Goal: Information Seeking & Learning: Learn about a topic

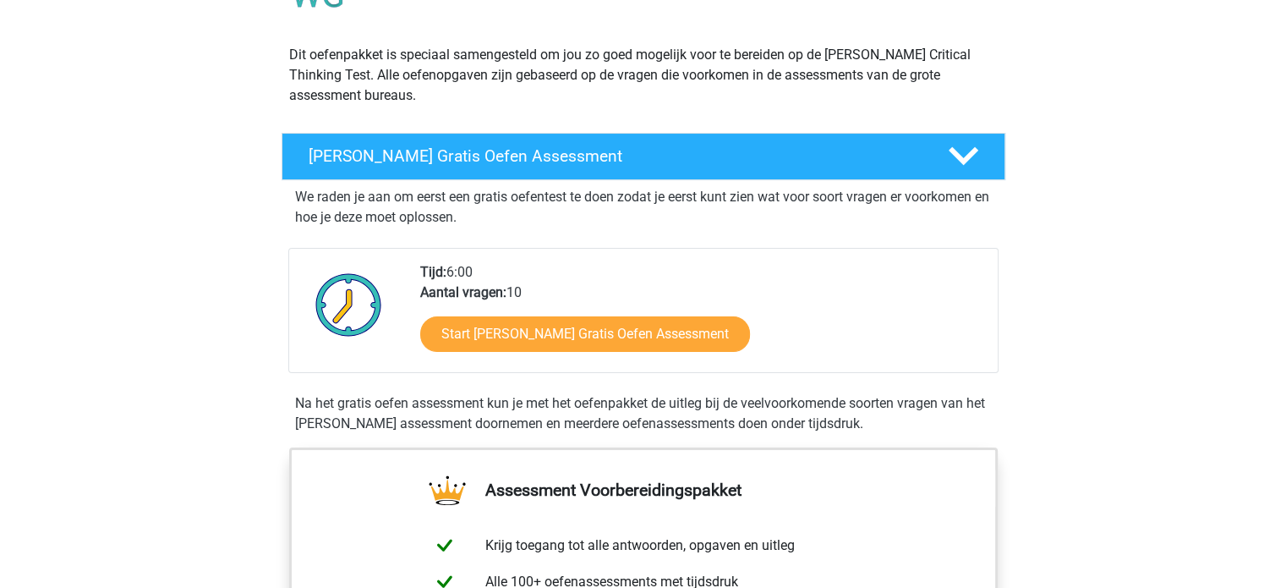
scroll to position [216, 0]
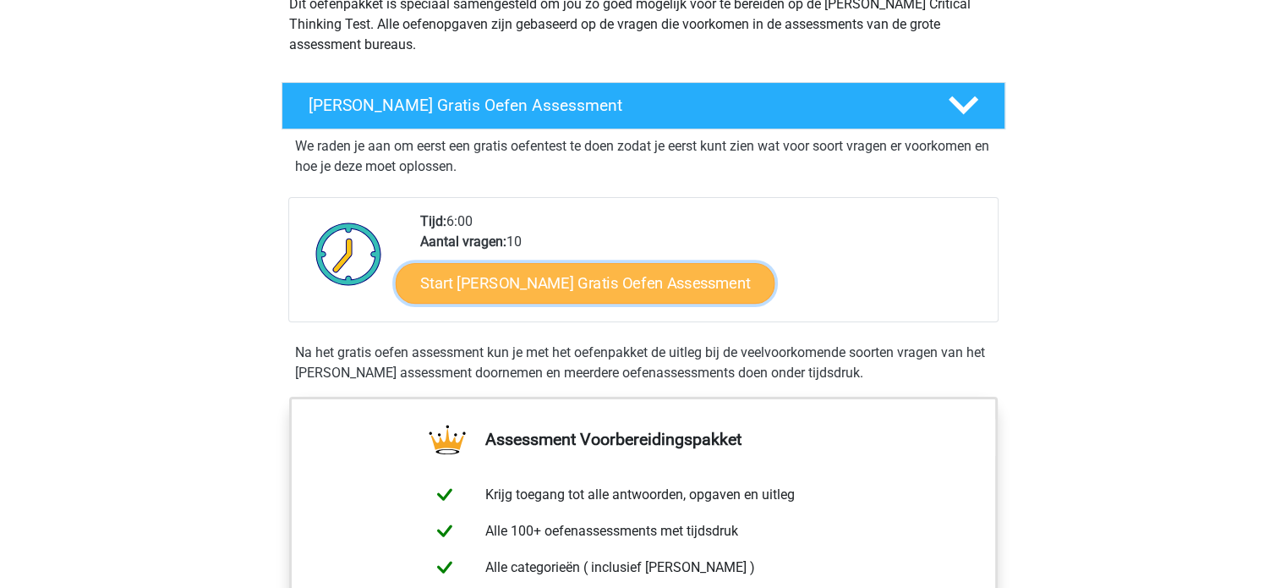
click at [585, 283] on link "Start Watson Glaser Gratis Oefen Assessment" at bounding box center [586, 283] width 380 height 41
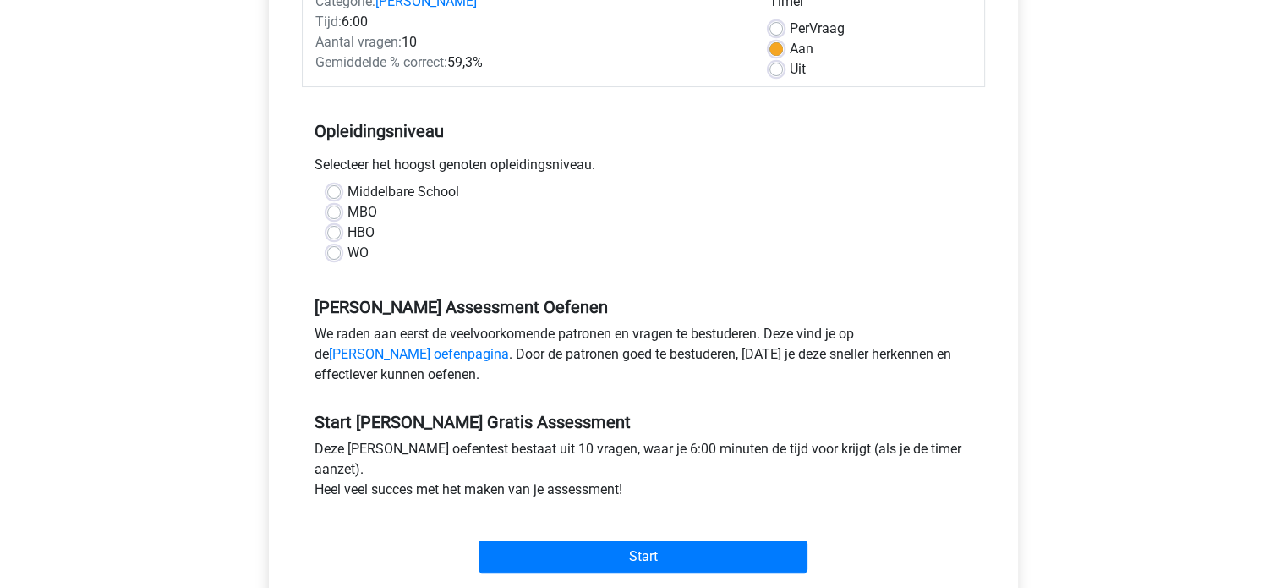
scroll to position [244, 0]
click at [335, 244] on div "WO" at bounding box center [643, 252] width 632 height 20
click at [347, 249] on label "WO" at bounding box center [357, 252] width 21 height 20
click at [331, 249] on input "WO" at bounding box center [334, 250] width 14 height 17
radio input "true"
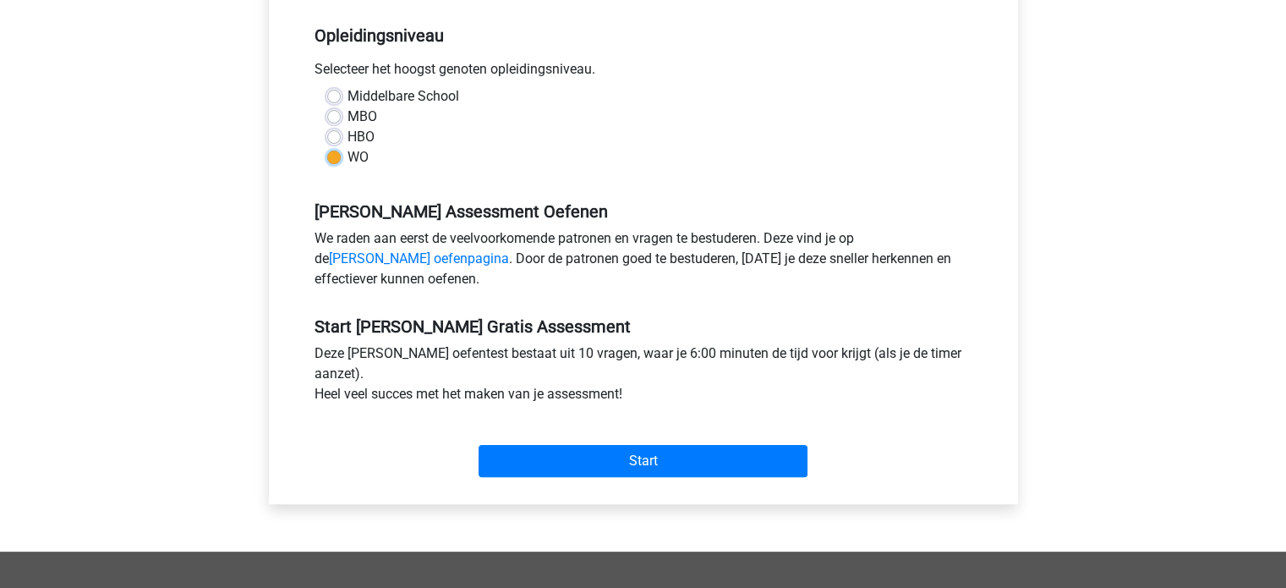
scroll to position [342, 0]
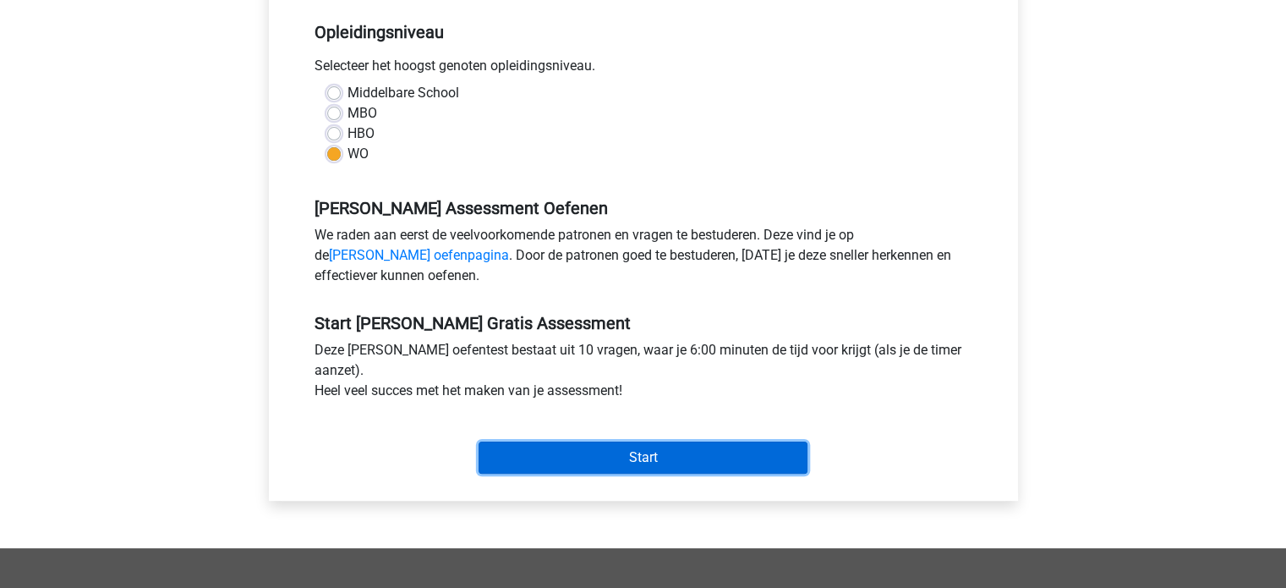
click at [613, 459] on input "Start" at bounding box center [643, 457] width 329 height 32
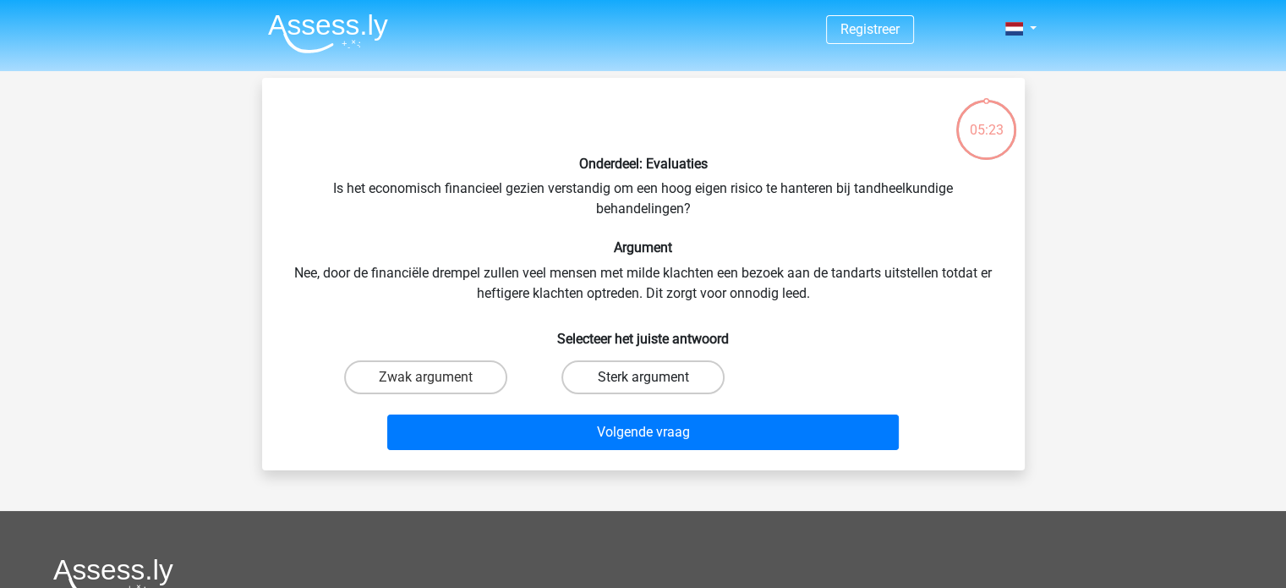
click at [601, 381] on label "Sterk argument" at bounding box center [642, 377] width 163 height 34
click at [643, 381] on input "Sterk argument" at bounding box center [648, 382] width 11 height 11
radio input "true"
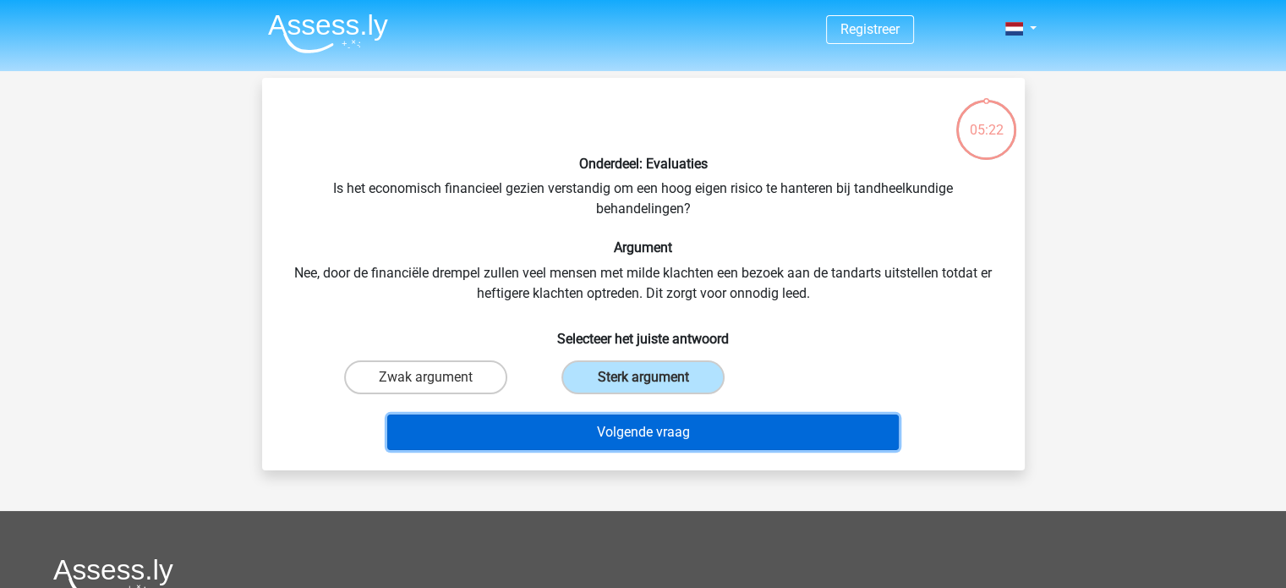
click at [637, 436] on button "Volgende vraag" at bounding box center [643, 432] width 512 height 36
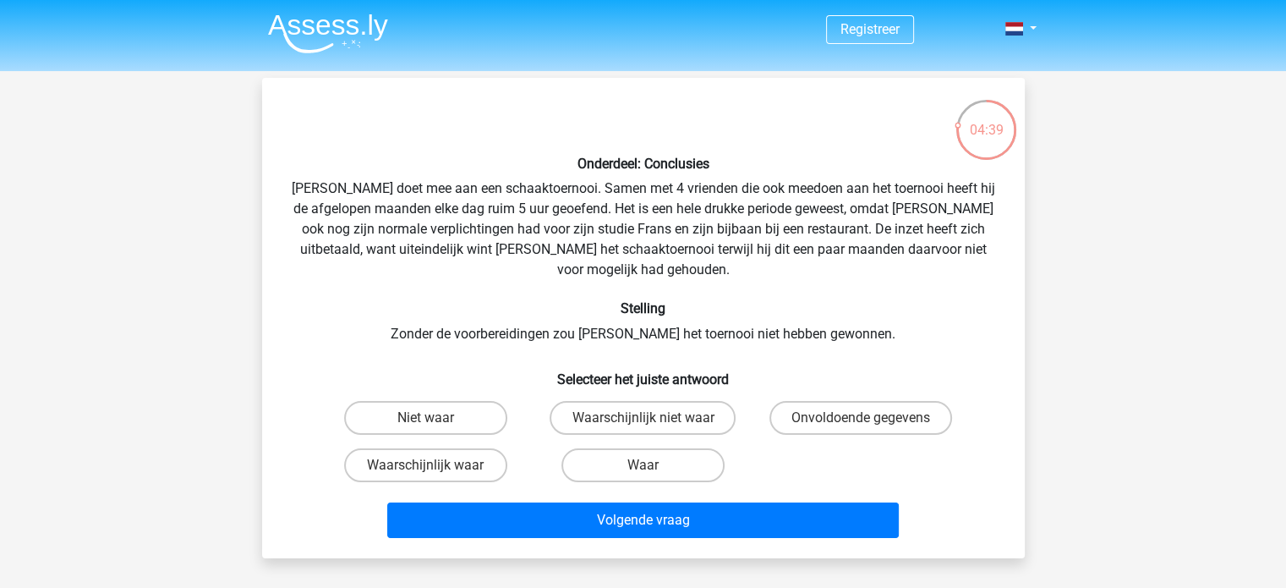
scroll to position [30, 0]
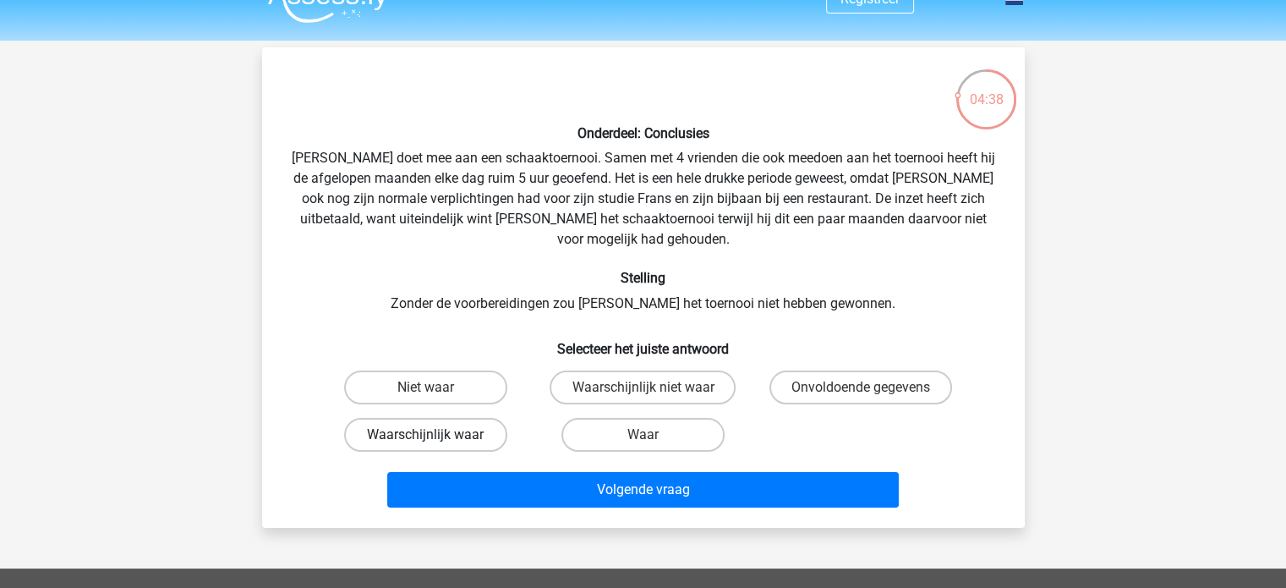
click at [469, 418] on label "Waarschijnlijk waar" at bounding box center [425, 435] width 163 height 34
click at [436, 435] on input "Waarschijnlijk waar" at bounding box center [430, 440] width 11 height 11
radio input "true"
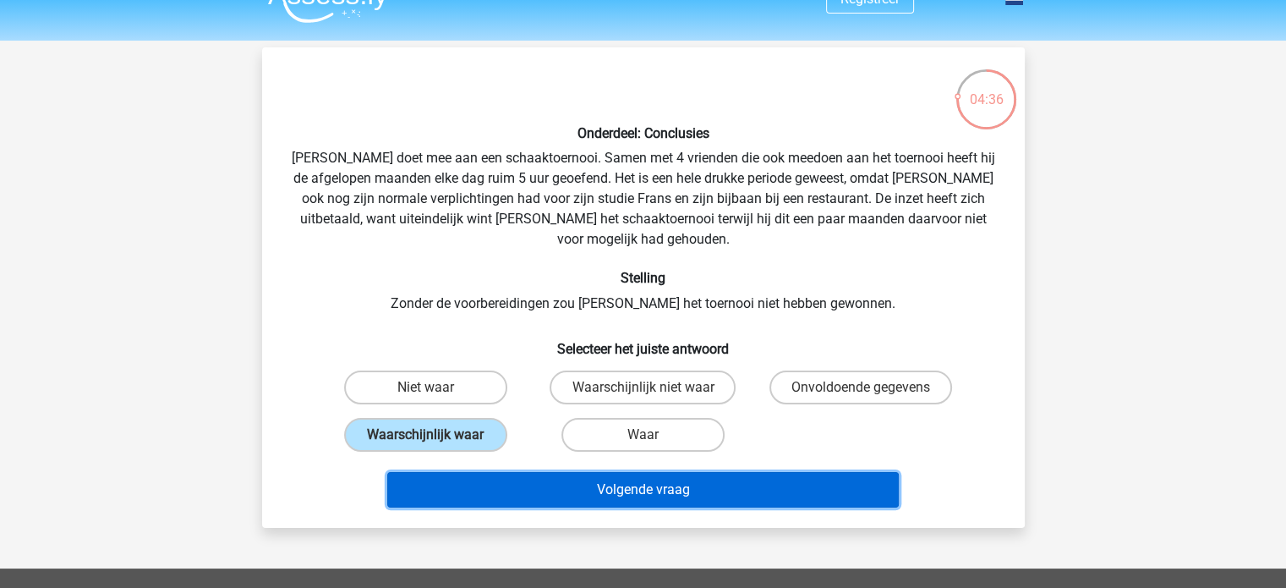
click at [678, 472] on button "Volgende vraag" at bounding box center [643, 490] width 512 height 36
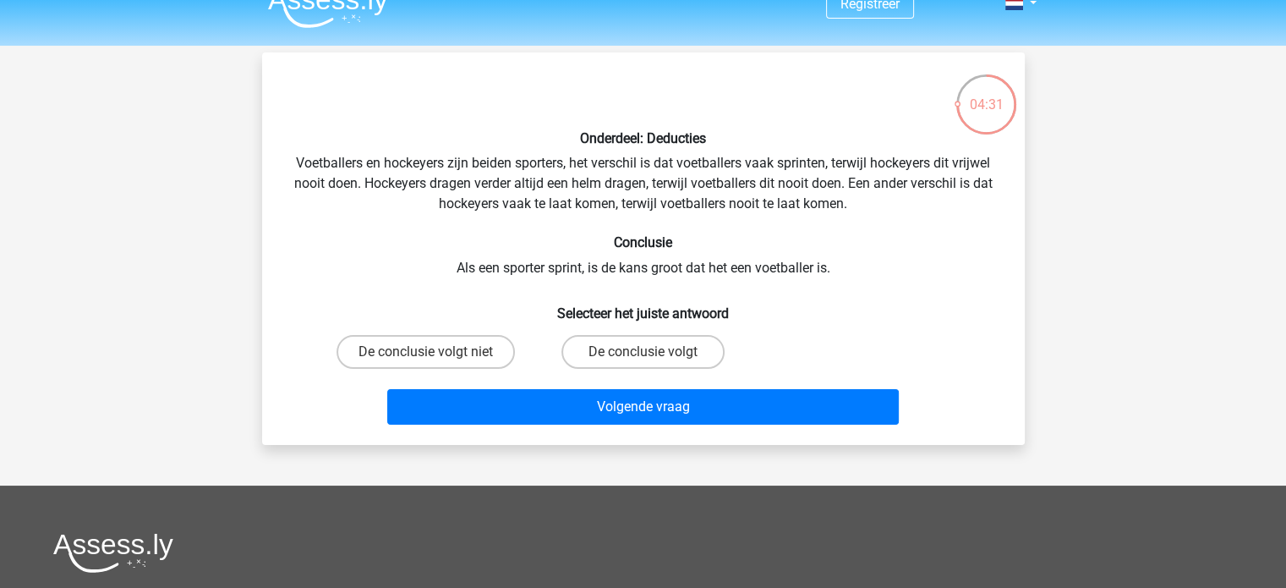
scroll to position [19, 0]
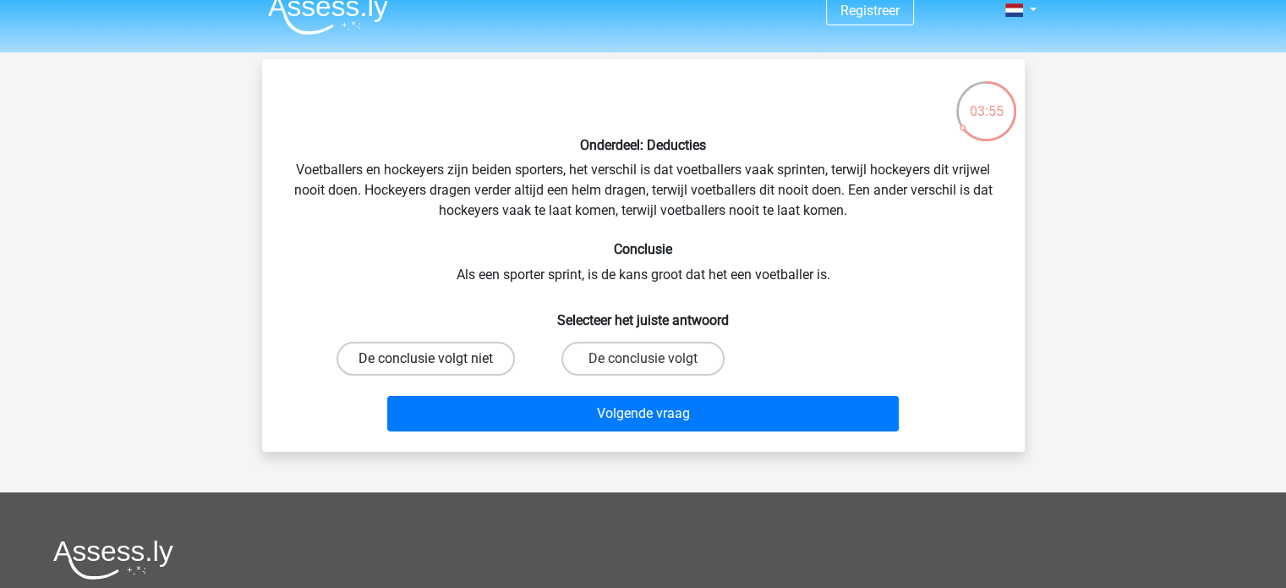
click at [484, 360] on label "De conclusie volgt niet" at bounding box center [426, 359] width 178 height 34
click at [436, 360] on input "De conclusie volgt niet" at bounding box center [430, 363] width 11 height 11
radio input "true"
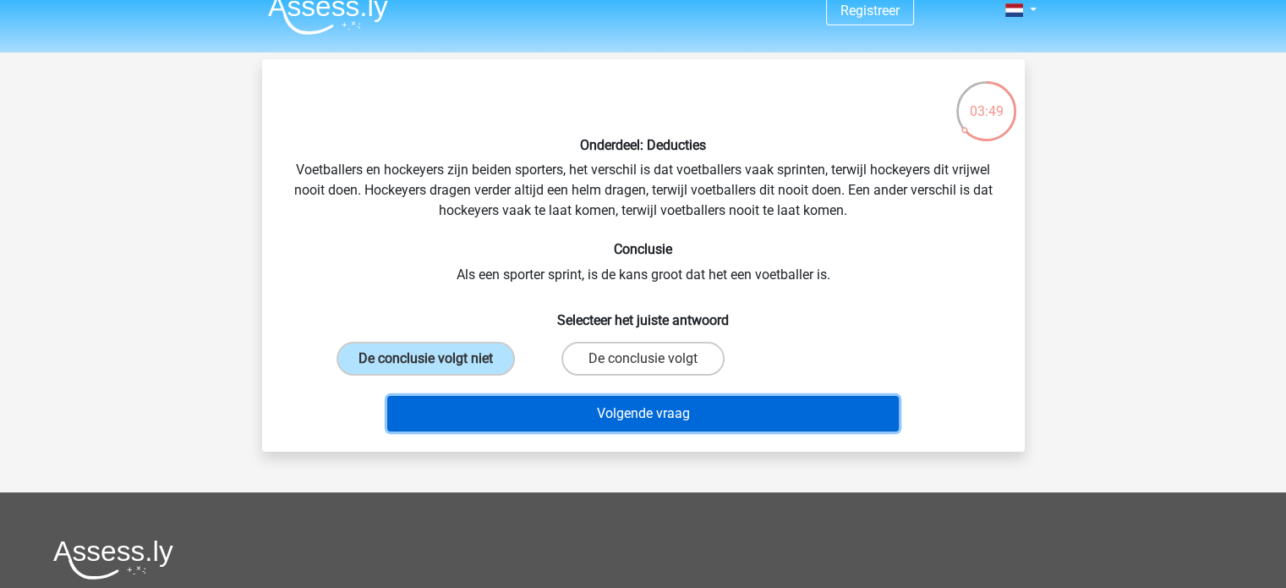
click at [624, 413] on button "Volgende vraag" at bounding box center [643, 414] width 512 height 36
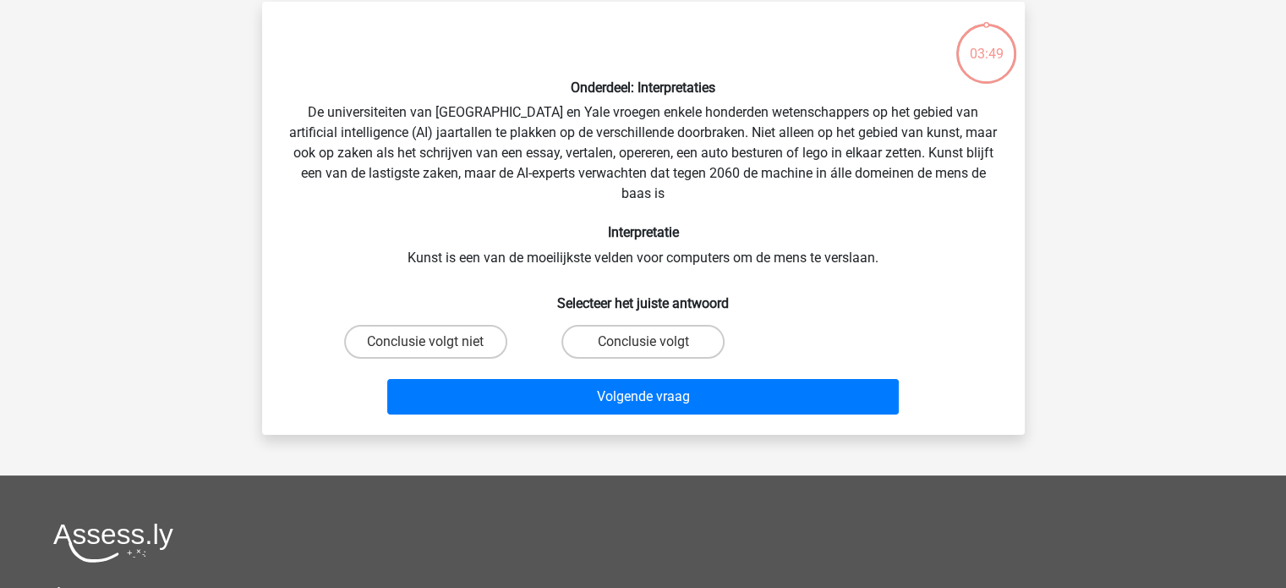
scroll to position [78, 0]
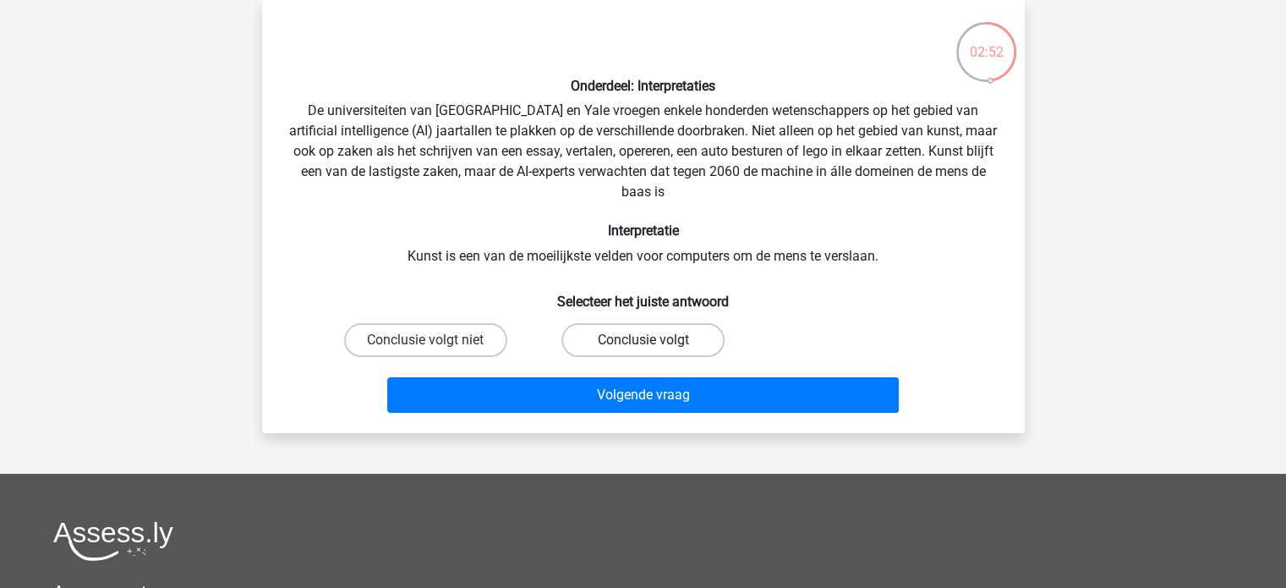
click at [637, 347] on label "Conclusie volgt" at bounding box center [642, 340] width 163 height 34
click at [643, 347] on input "Conclusie volgt" at bounding box center [648, 345] width 11 height 11
radio input "true"
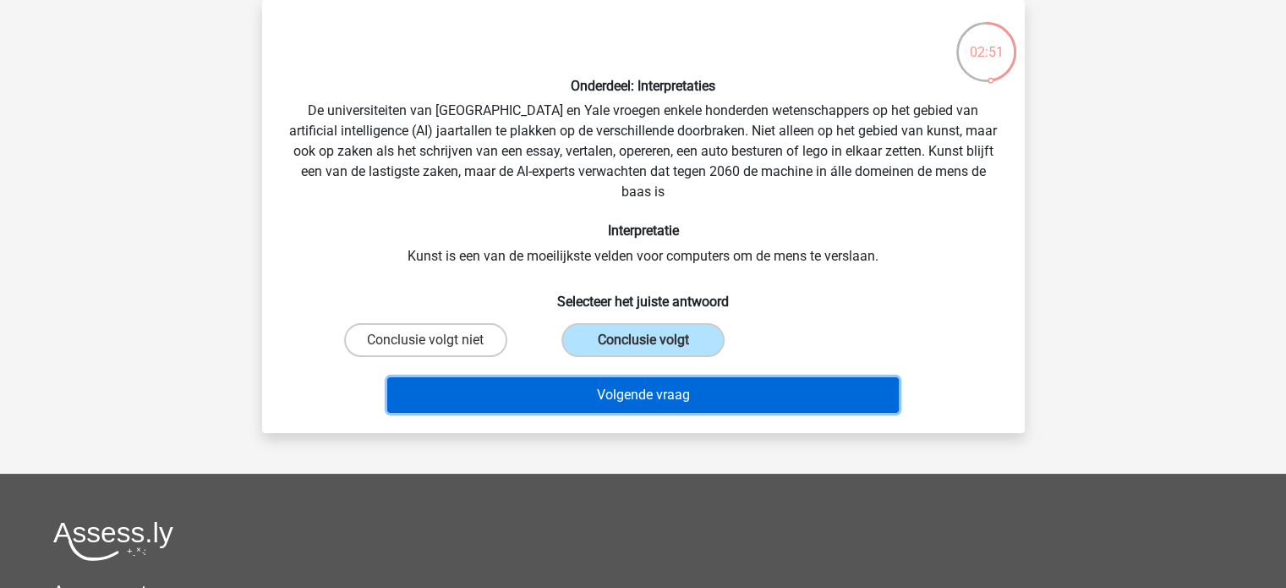
click at [599, 395] on button "Volgende vraag" at bounding box center [643, 395] width 512 height 36
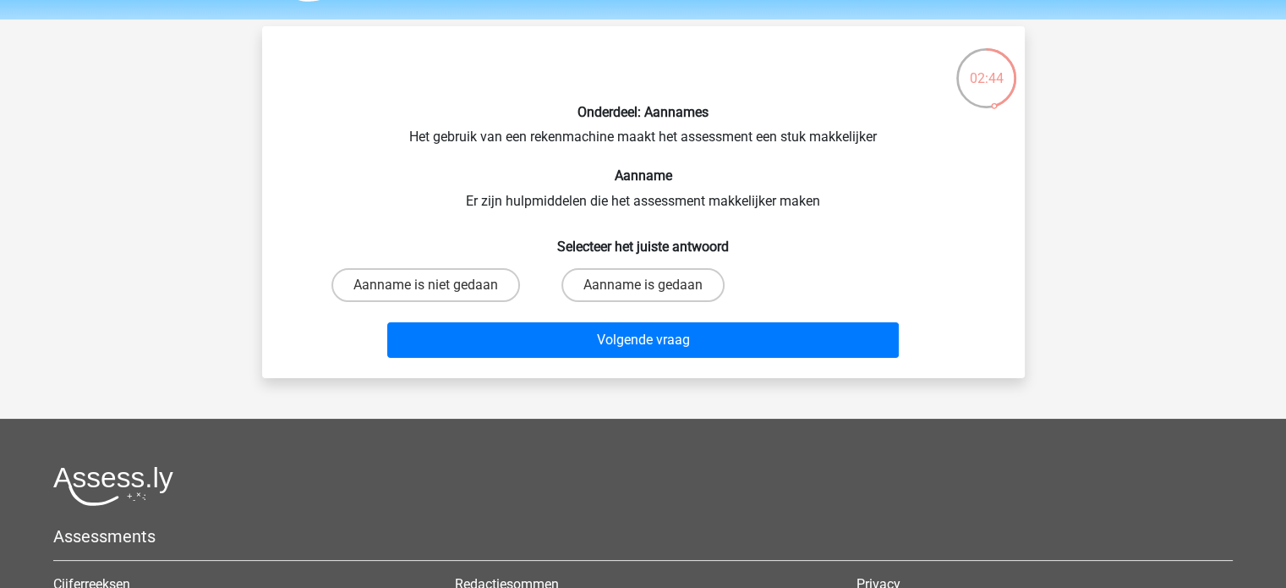
scroll to position [25, 0]
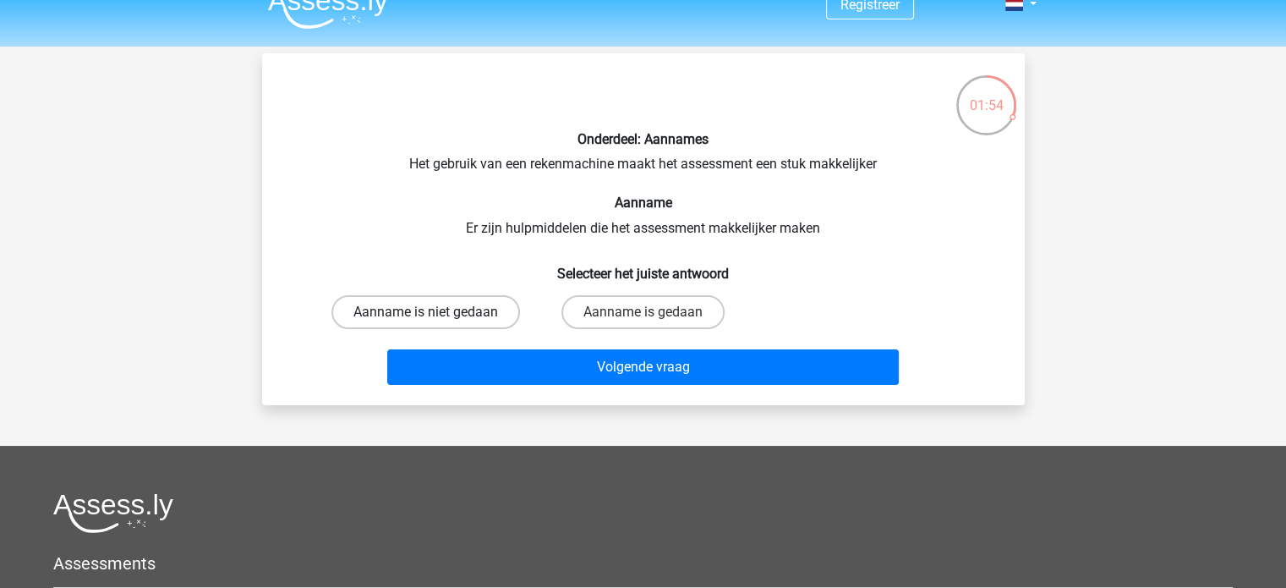
click at [473, 297] on label "Aanname is niet gedaan" at bounding box center [425, 312] width 189 height 34
click at [436, 312] on input "Aanname is niet gedaan" at bounding box center [430, 317] width 11 height 11
radio input "true"
click at [665, 310] on label "Aanname is gedaan" at bounding box center [642, 312] width 163 height 34
click at [654, 312] on input "Aanname is gedaan" at bounding box center [648, 317] width 11 height 11
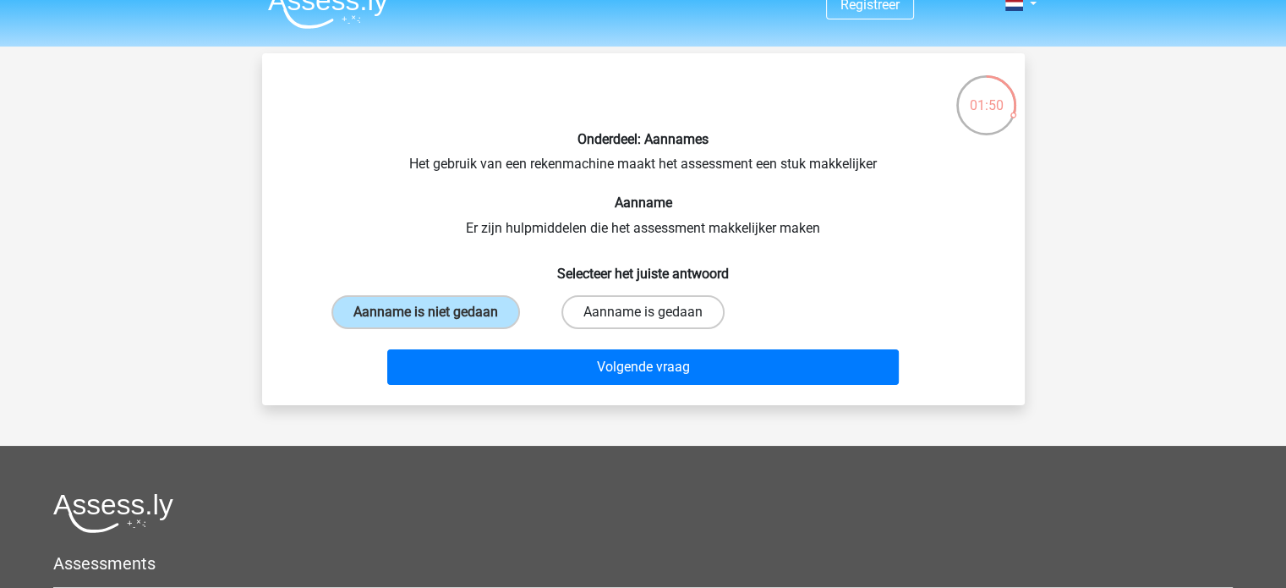
radio input "true"
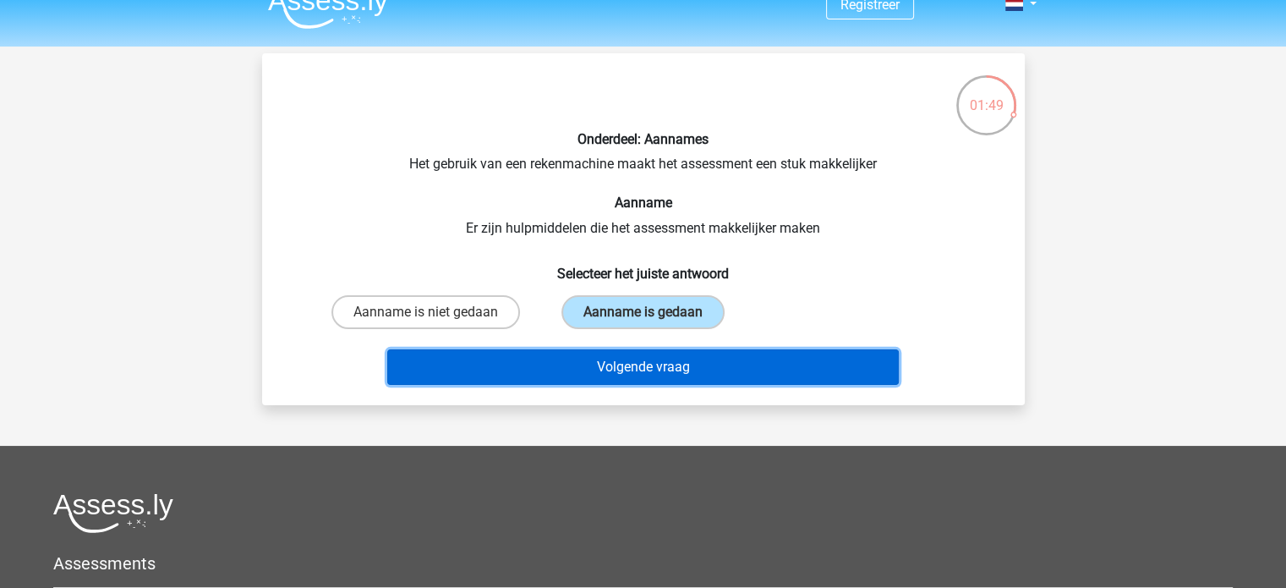
click at [653, 362] on button "Volgende vraag" at bounding box center [643, 367] width 512 height 36
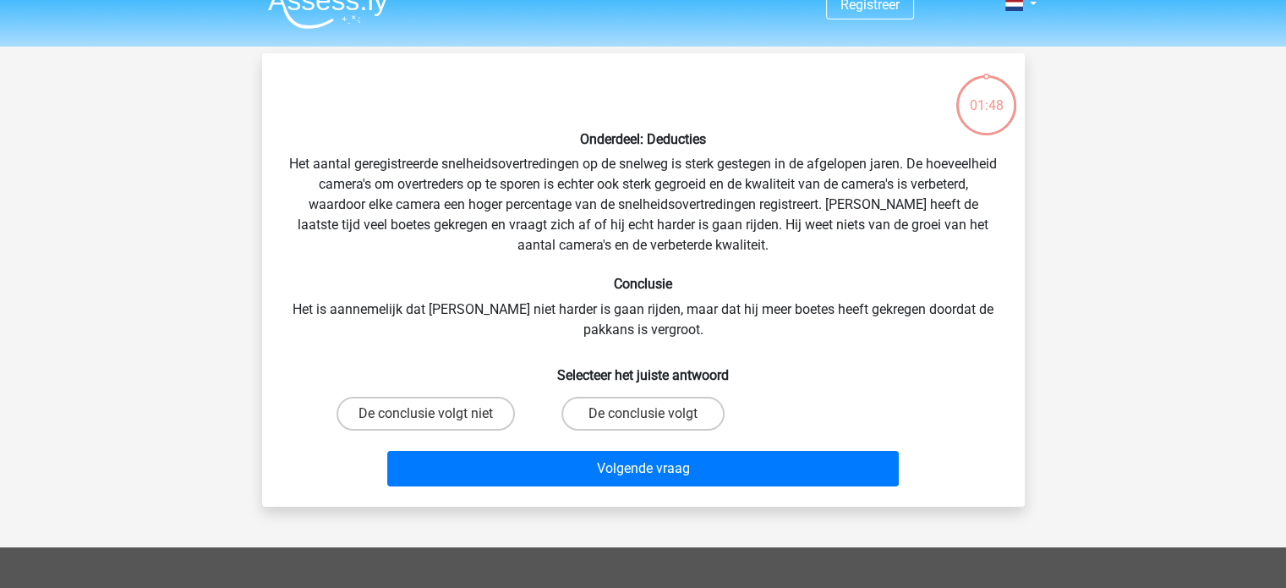
scroll to position [78, 0]
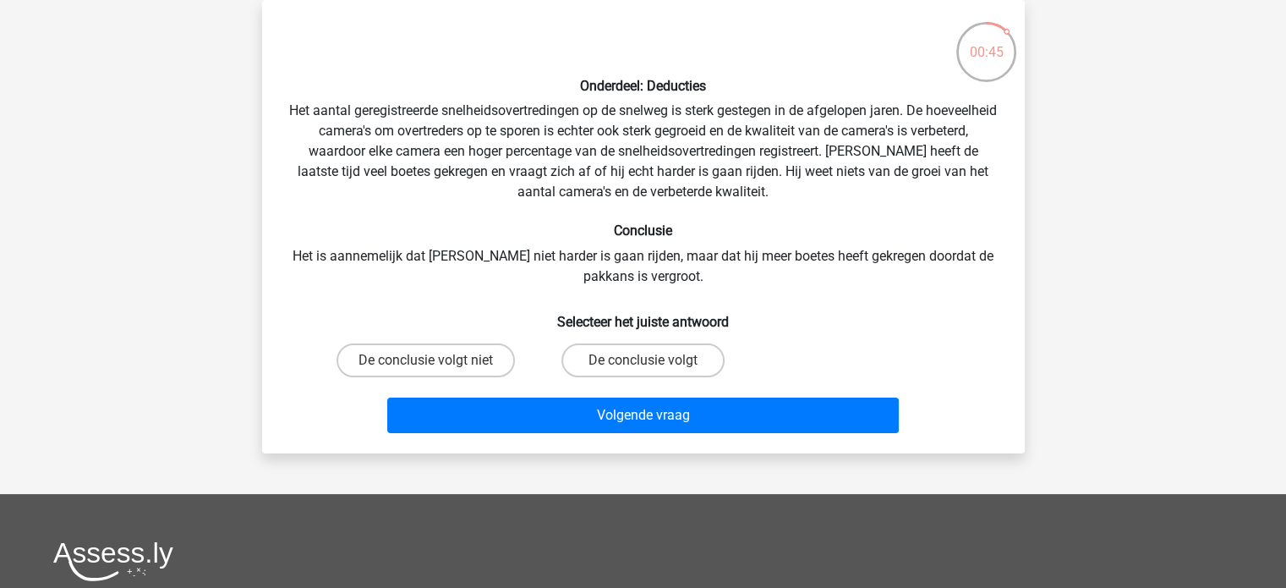
click at [650, 365] on input "De conclusie volgt" at bounding box center [648, 365] width 11 height 11
radio input "true"
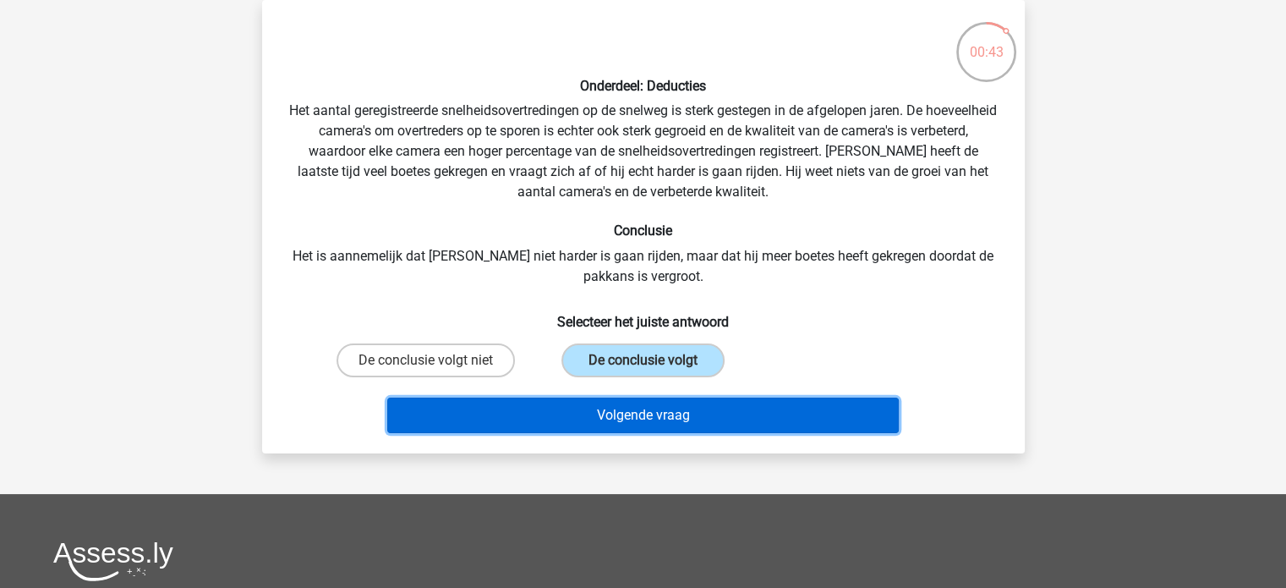
click at [634, 414] on button "Volgende vraag" at bounding box center [643, 415] width 512 height 36
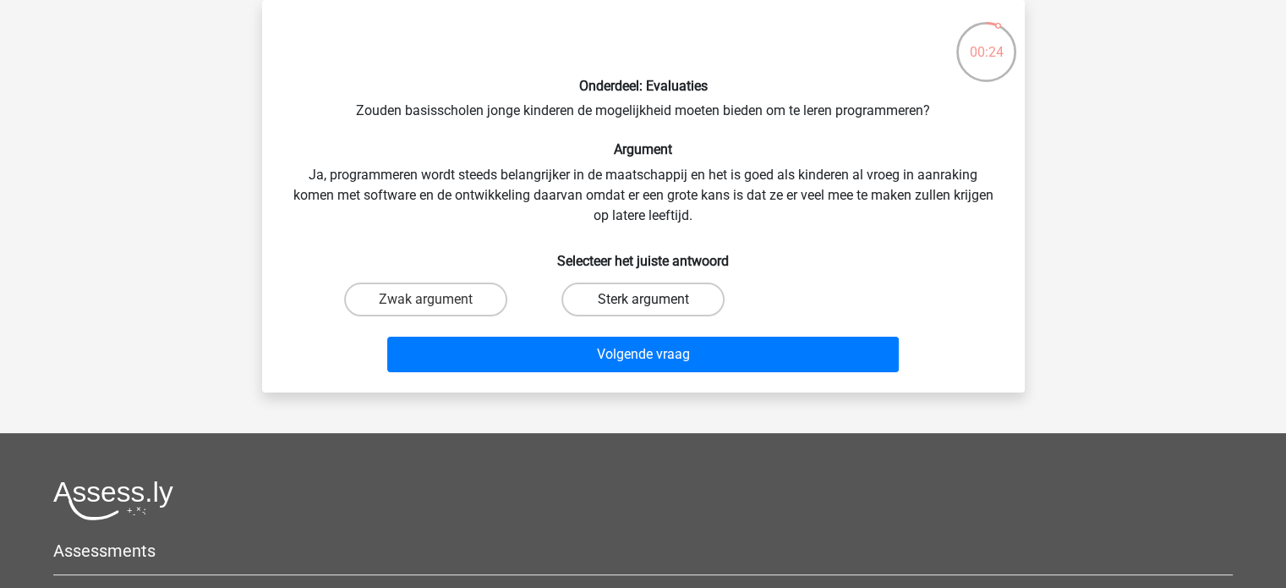
click at [659, 301] on label "Sterk argument" at bounding box center [642, 299] width 163 height 34
click at [654, 301] on input "Sterk argument" at bounding box center [648, 304] width 11 height 11
radio input "true"
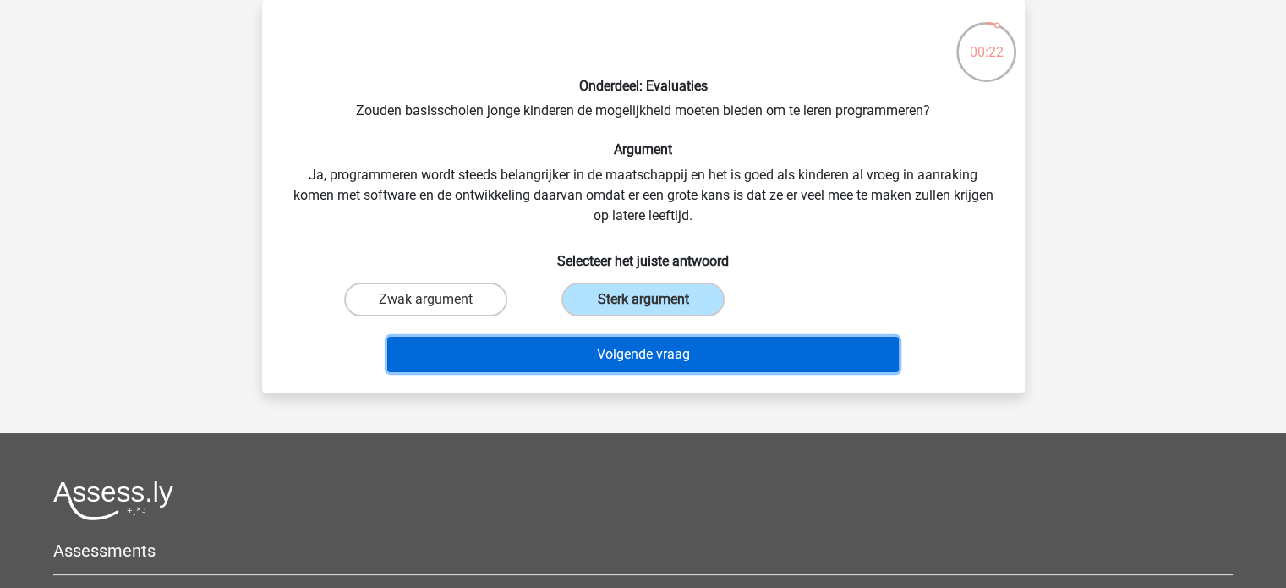
click at [636, 354] on button "Volgende vraag" at bounding box center [643, 355] width 512 height 36
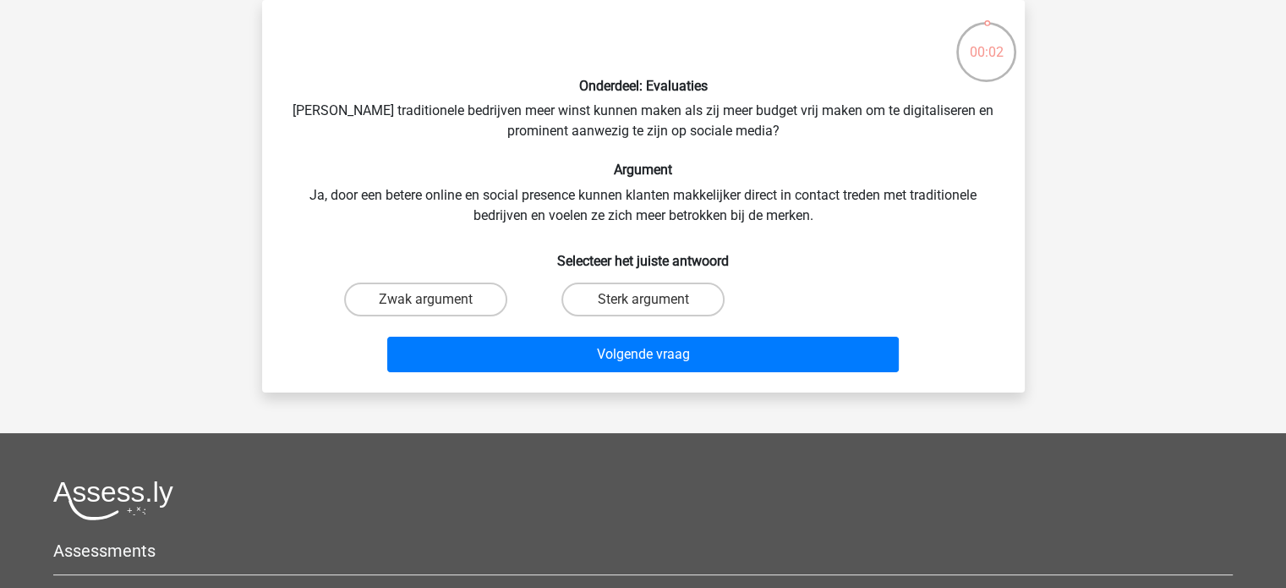
click at [648, 304] on input "Sterk argument" at bounding box center [648, 304] width 11 height 11
radio input "true"
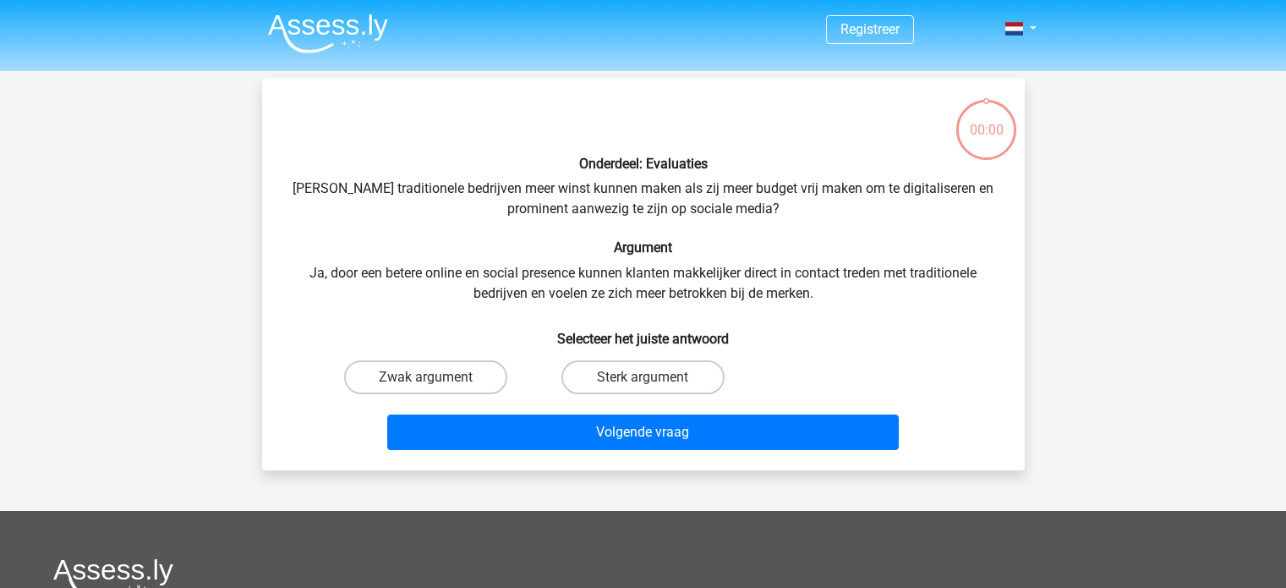
scroll to position [78, 0]
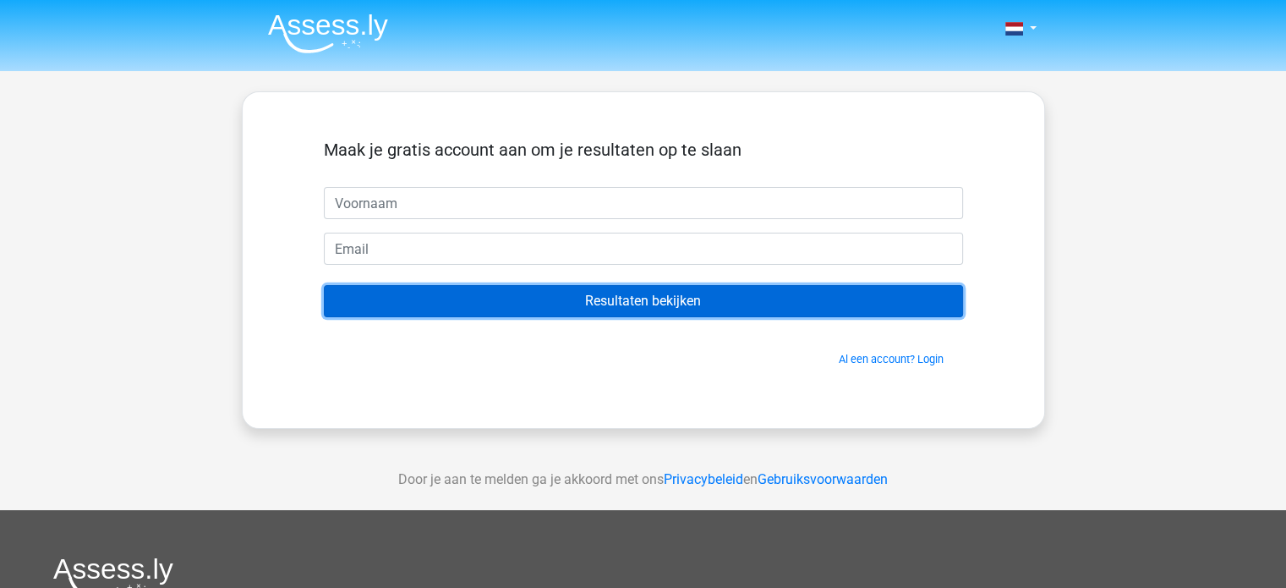
click at [627, 305] on input "Resultaten bekijken" at bounding box center [643, 301] width 639 height 32
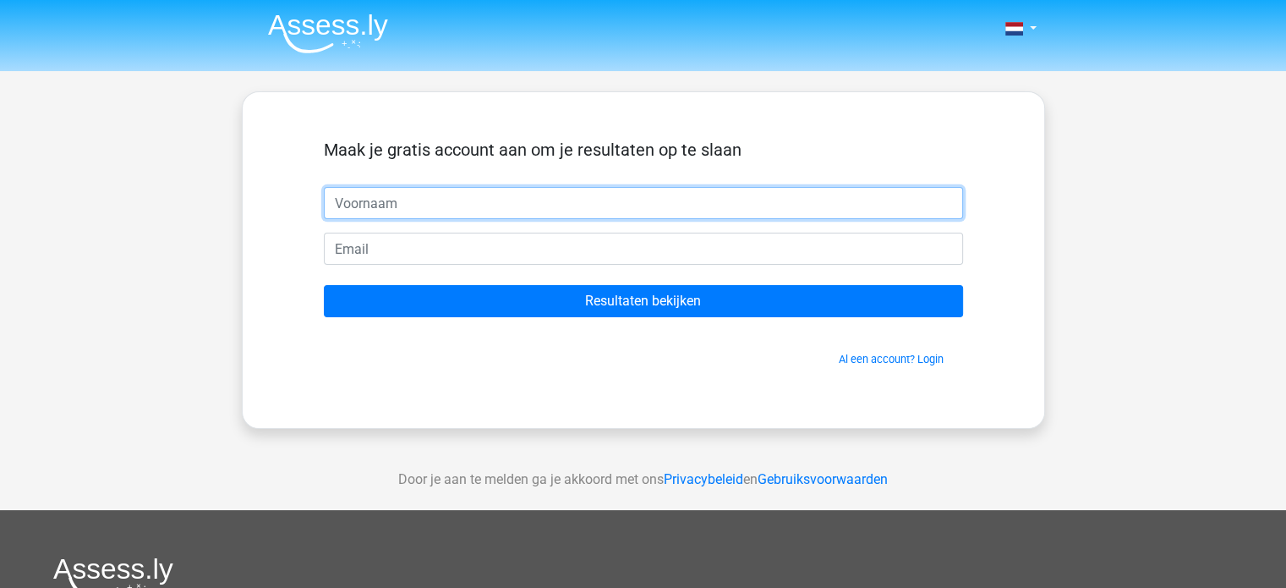
click at [402, 202] on input "text" at bounding box center [643, 203] width 639 height 32
type input "Luzette"
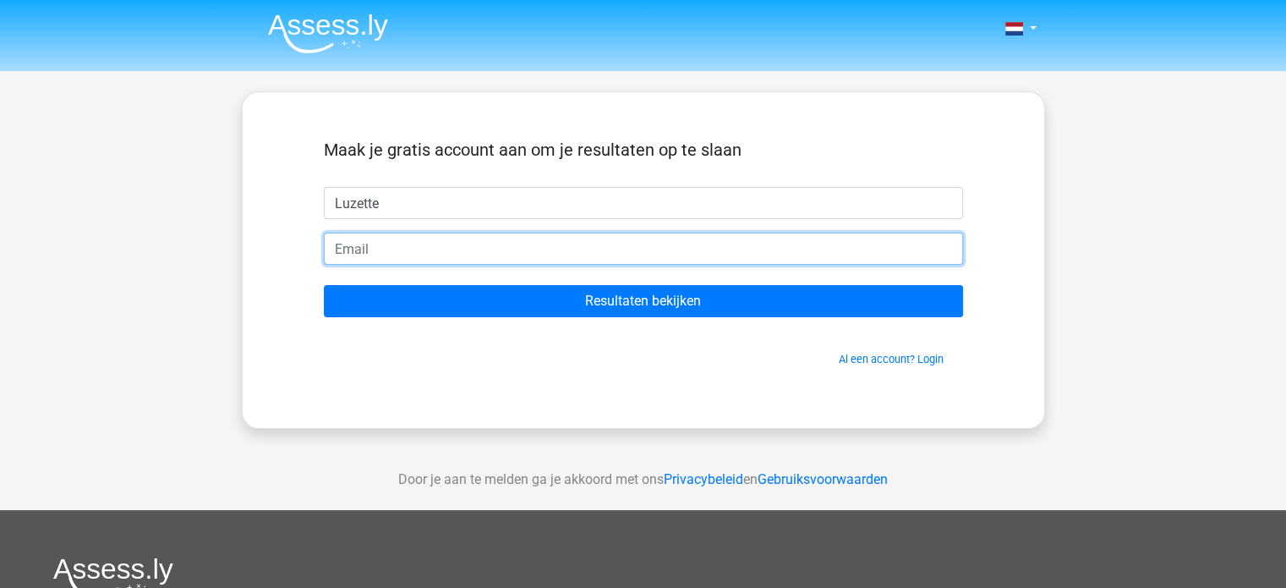
click at [421, 258] on input "email" at bounding box center [643, 249] width 639 height 32
type input "[EMAIL_ADDRESS][DOMAIN_NAME]"
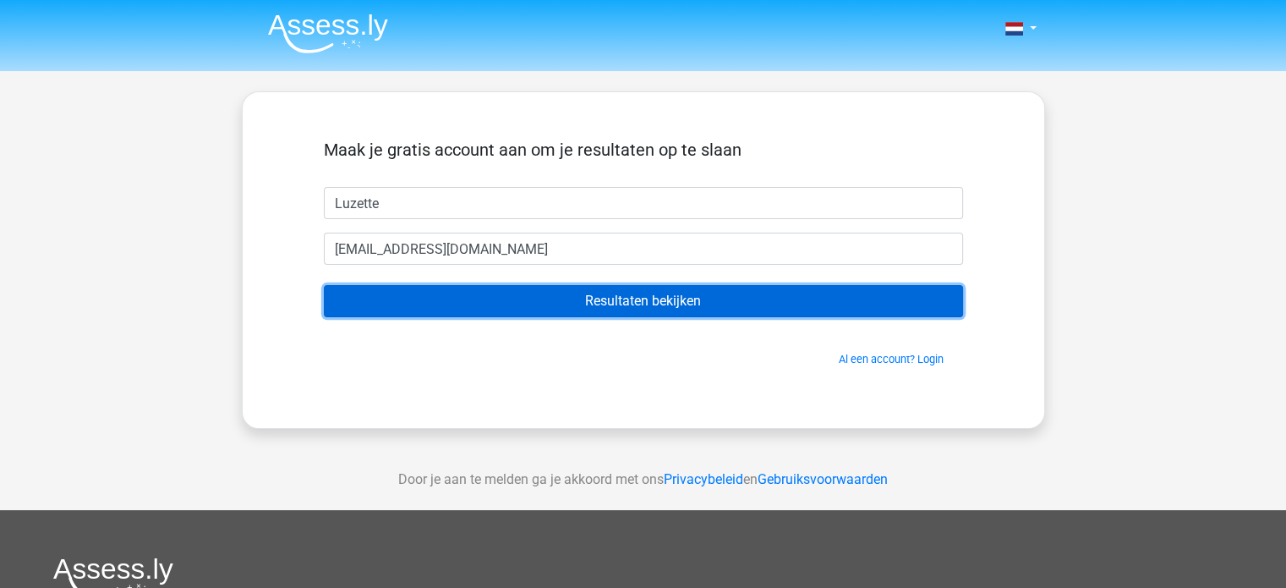
click at [484, 292] on input "Resultaten bekijken" at bounding box center [643, 301] width 639 height 32
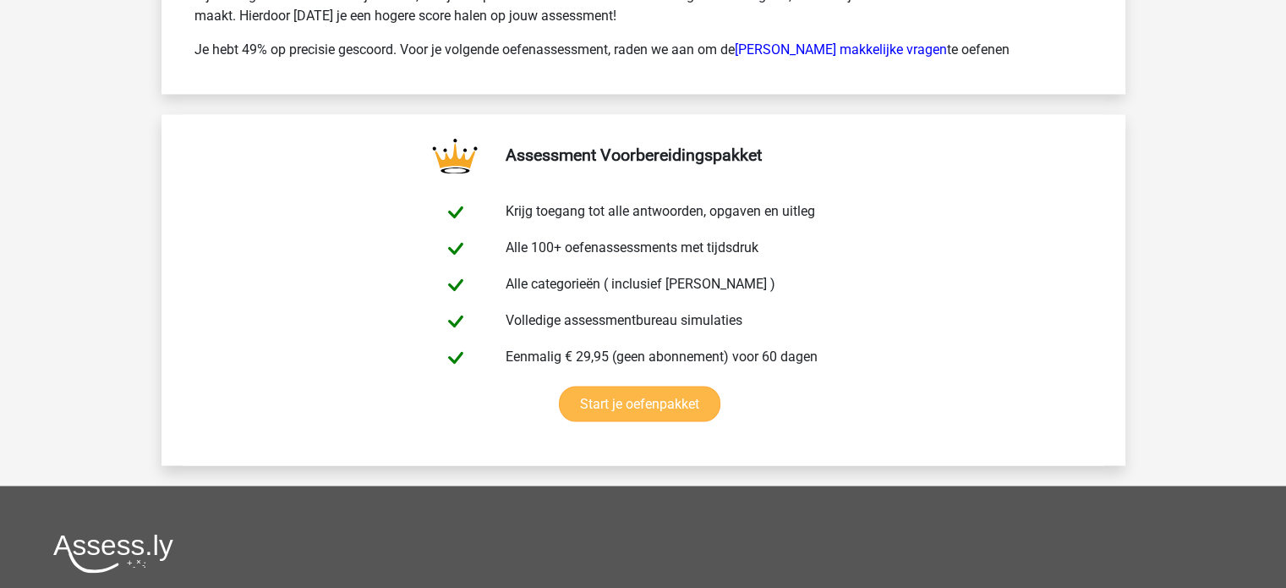
scroll to position [2814, 0]
